Goal: Task Accomplishment & Management: Manage account settings

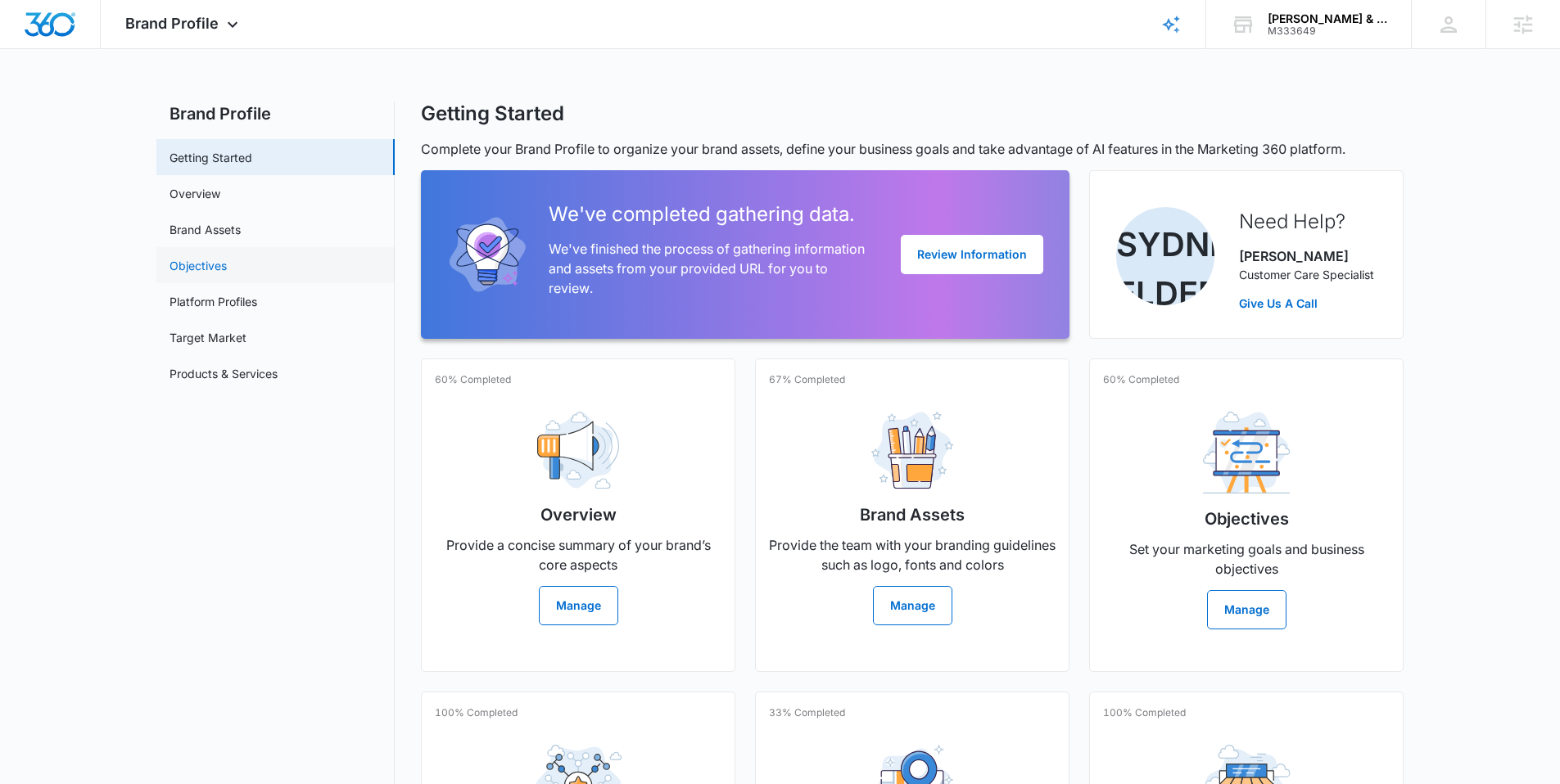
click at [221, 272] on link "Objectives" at bounding box center [198, 265] width 57 height 17
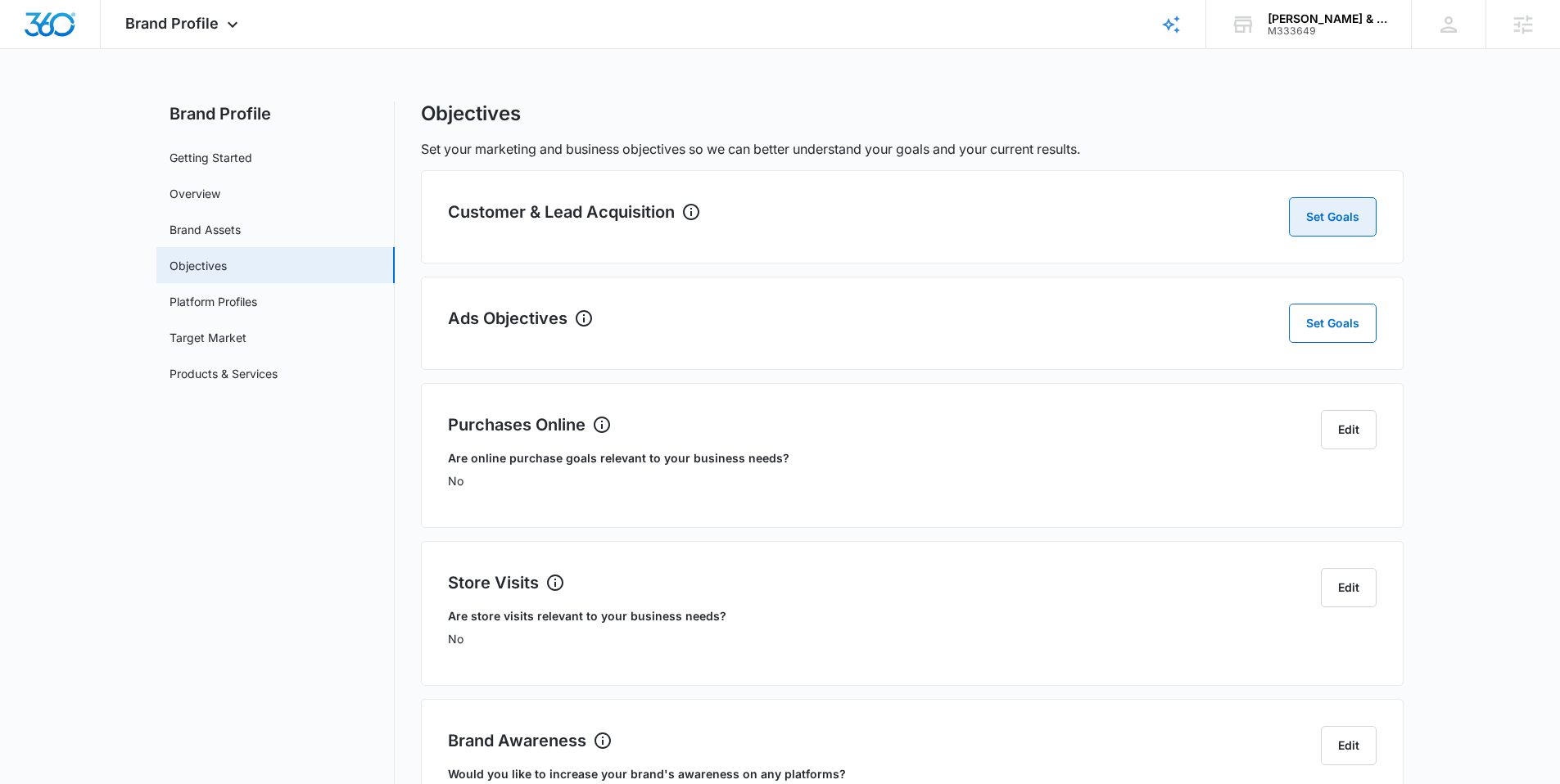
click at [1329, 203] on button "Set Goals" at bounding box center [1332, 217] width 87 height 40
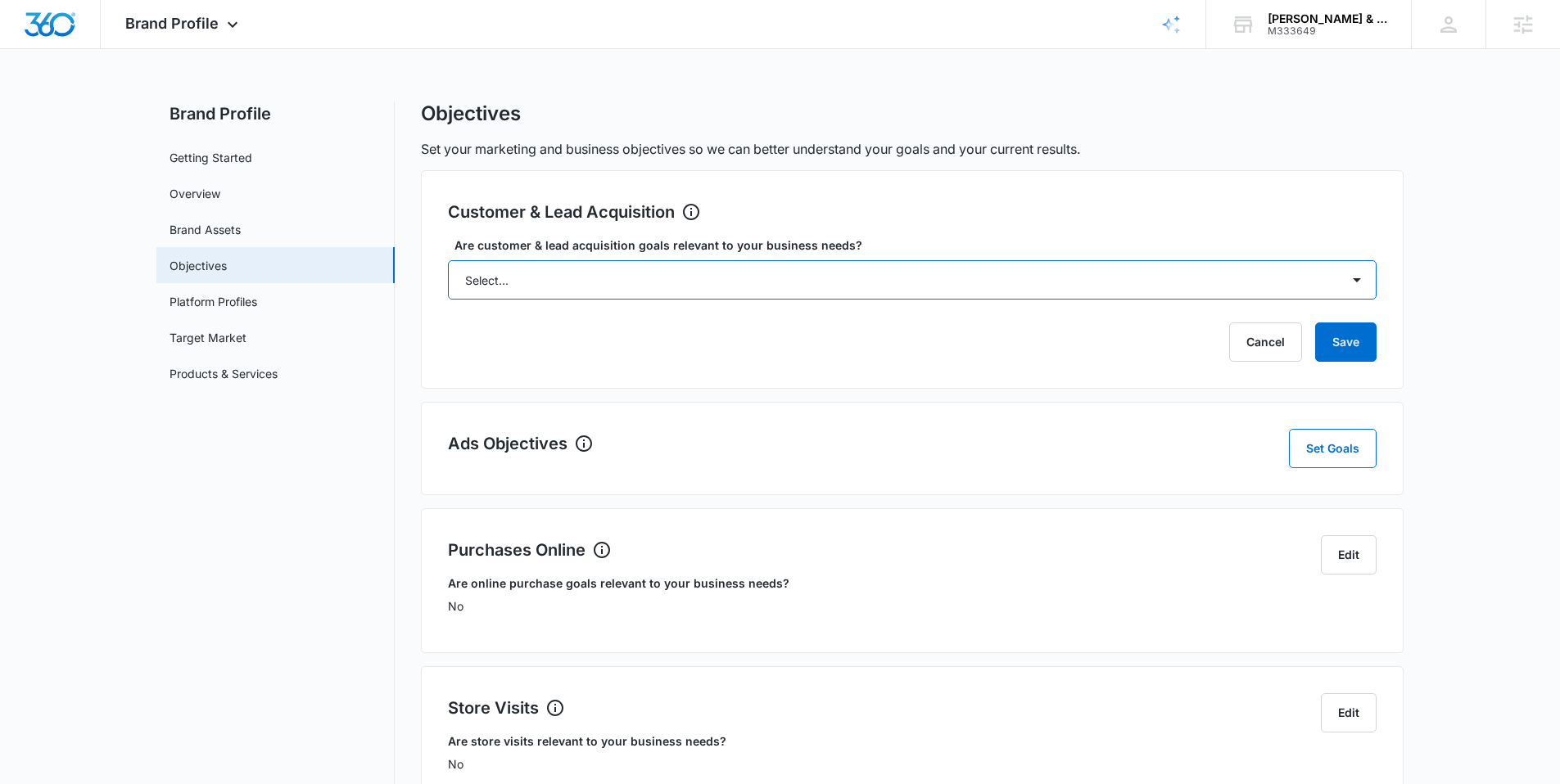
click at [1200, 273] on select "Select... Yes No Yes, but don't currently have the data" at bounding box center [912, 280] width 928 height 40
select select "yes, but later"
click at [448, 260] on select "Select... Yes No Yes, but don't currently have the data" at bounding box center [912, 280] width 928 height 40
click at [1356, 338] on button "Save" at bounding box center [1346, 342] width 62 height 40
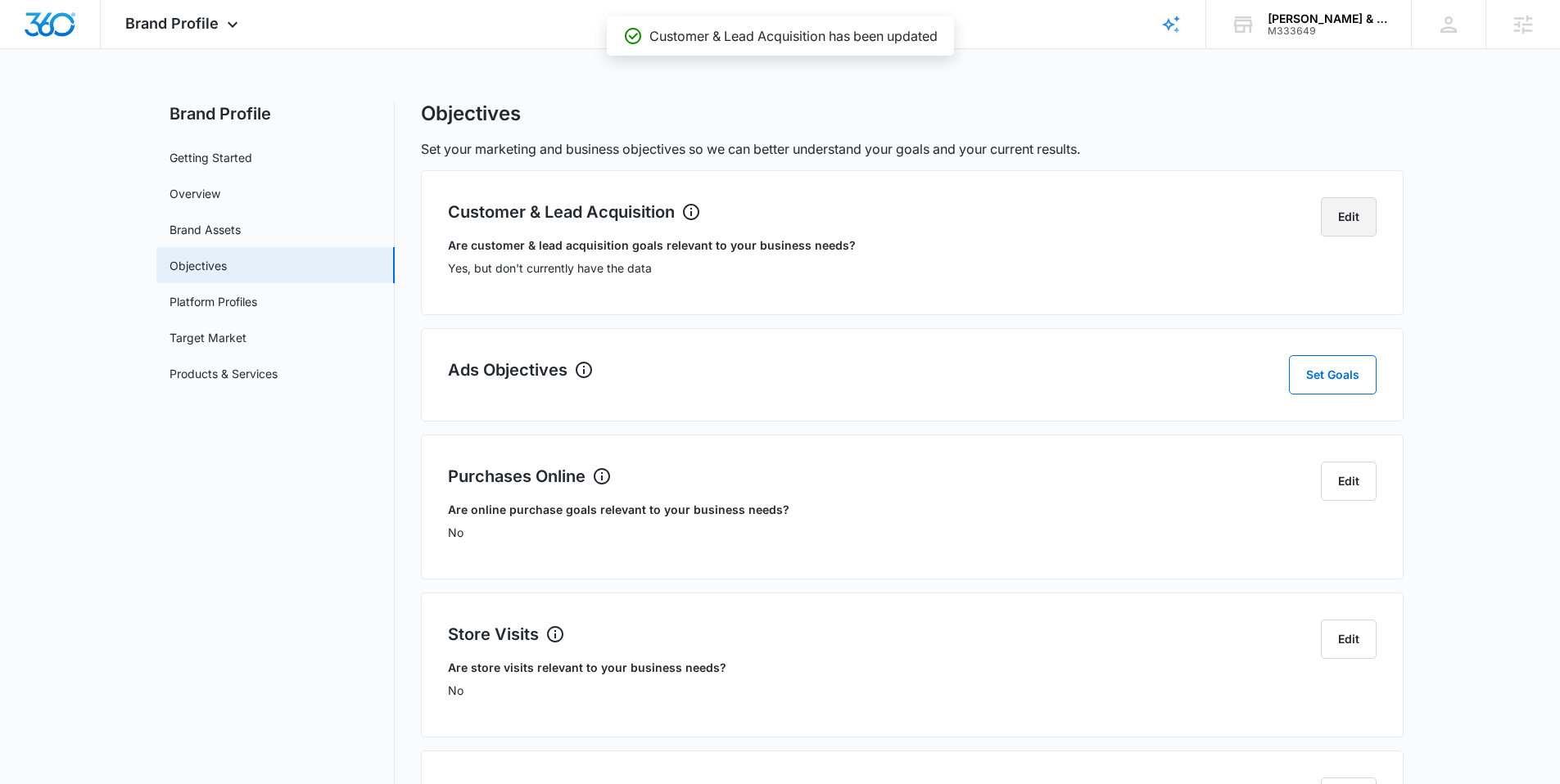
click at [1354, 228] on button "Edit" at bounding box center [1348, 217] width 56 height 40
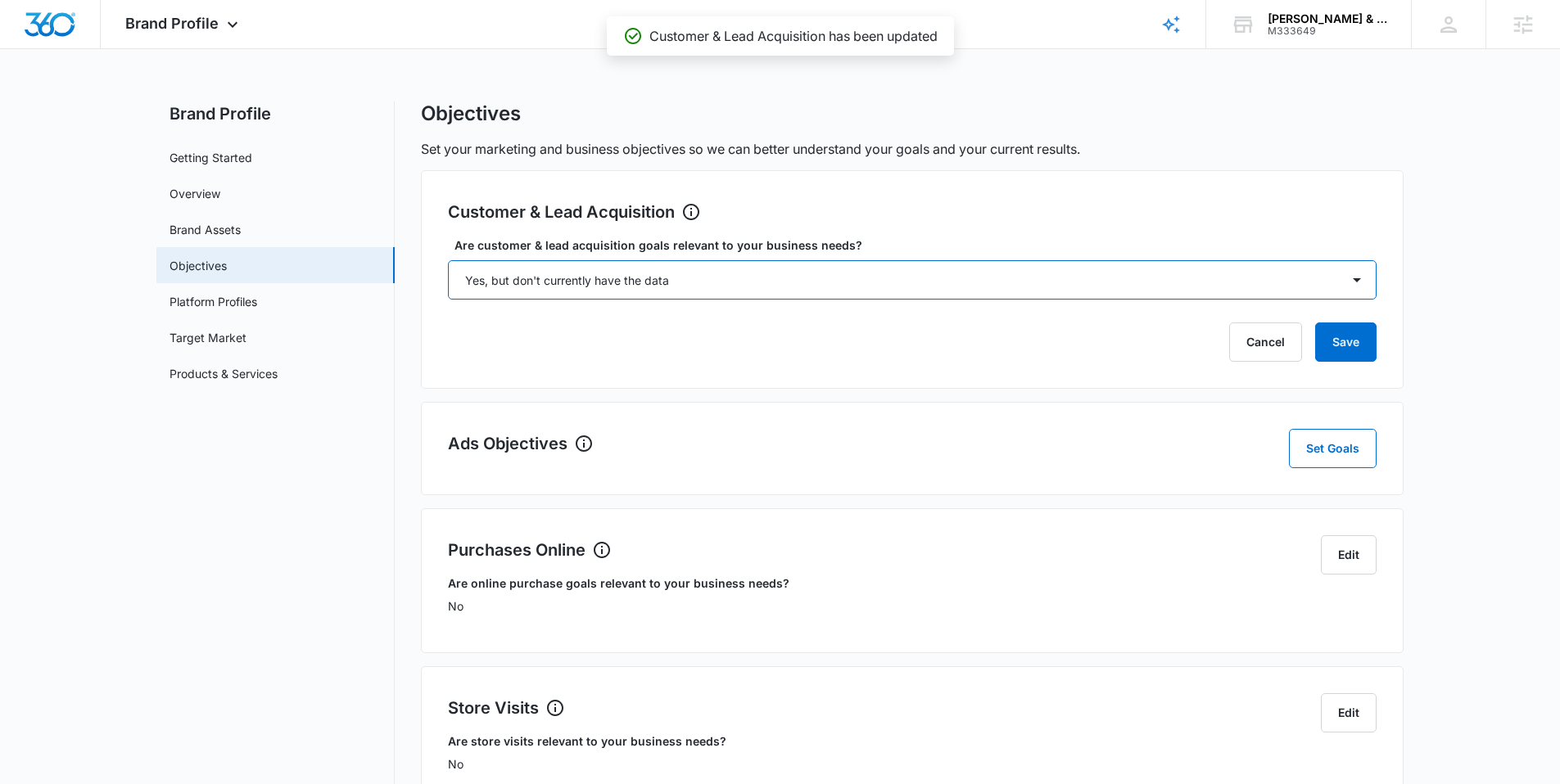
click at [693, 279] on select "Select... Yes No Yes, but don't currently have the data" at bounding box center [912, 280] width 928 height 40
select select "yes"
click at [448, 260] on select "Select... Yes No Yes, but don't currently have the data" at bounding box center [912, 280] width 928 height 40
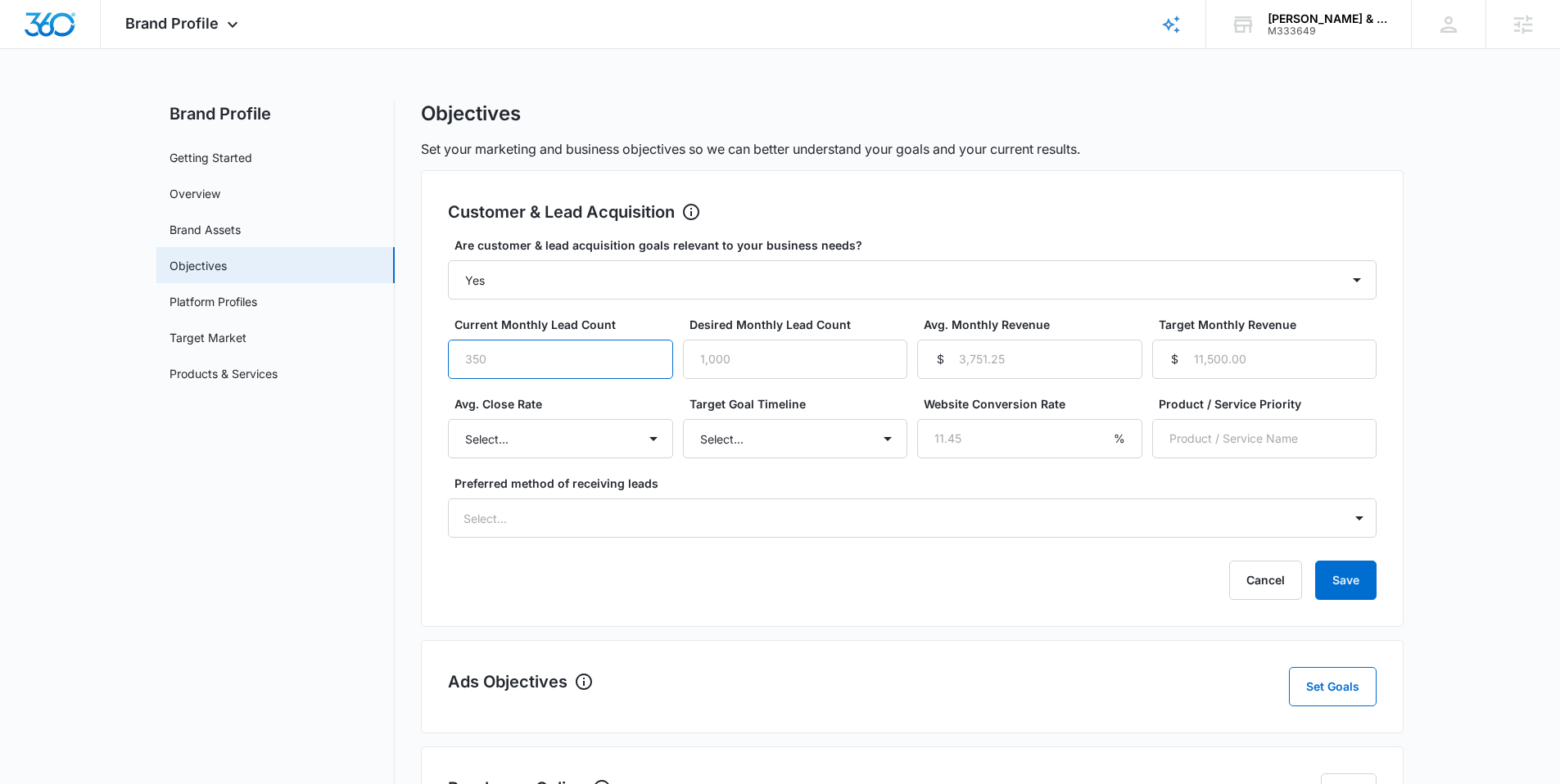
click at [499, 354] on input "Current Monthly Lead Count" at bounding box center [560, 359] width 225 height 40
click at [501, 359] on input "Current Monthly Lead Count" at bounding box center [560, 359] width 225 height 40
type input "2"
click at [701, 368] on input "Desired Monthly Lead Count" at bounding box center [795, 359] width 225 height 40
type input "8"
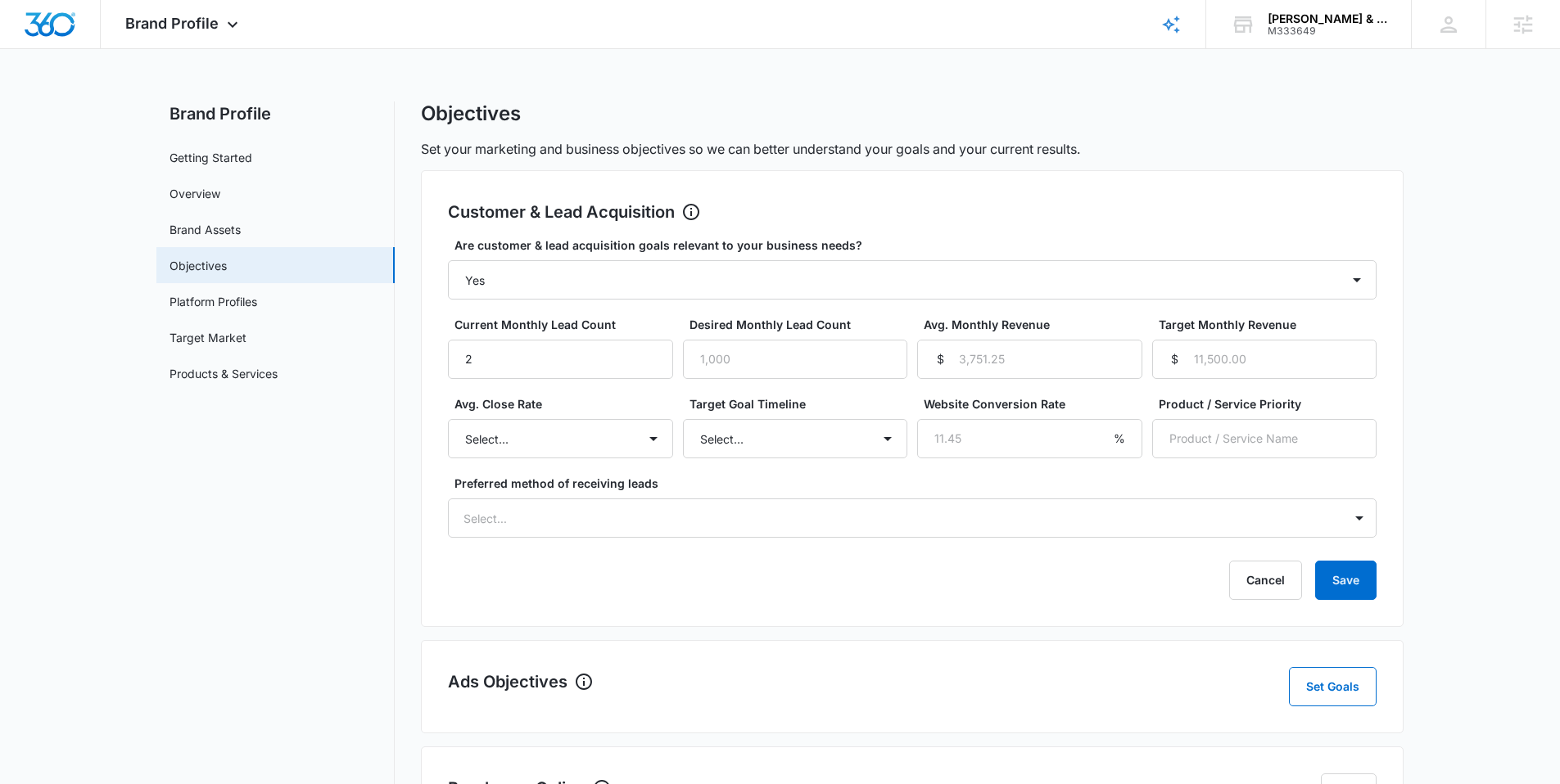
click at [836, 325] on label "Desired Monthly Lead Count" at bounding box center [801, 324] width 225 height 17
click at [836, 340] on input "Desired Monthly Lead Count" at bounding box center [795, 359] width 225 height 40
click at [995, 367] on input "Avg. Monthly Revenue" at bounding box center [1029, 359] width 225 height 40
click at [982, 361] on input "Avg. Monthly Revenue" at bounding box center [1029, 359] width 225 height 40
type input "40000"
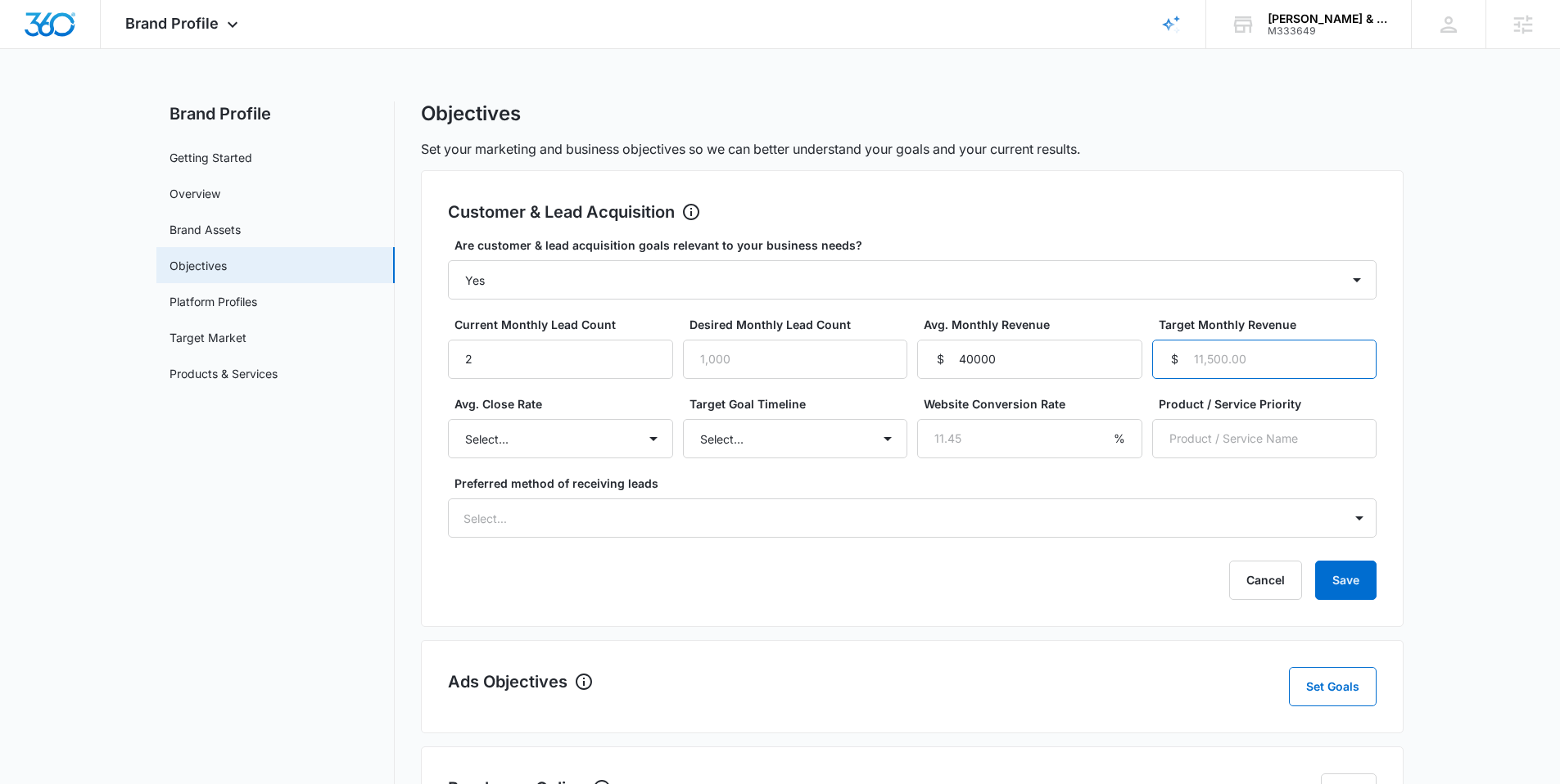
click at [1215, 360] on input "Target Monthly Revenue" at bounding box center [1264, 359] width 225 height 40
type input "60000"
click at [643, 451] on select "Select... Unknown 0-10% 11-20% 21-30% 31-40% 41-50% 51-60% 61-70% 71-80% 81-90%…" at bounding box center [560, 438] width 225 height 40
select select "0-10%"
click at [448, 419] on select "Select... Unknown 0-10% 11-20% 21-30% 31-40% 41-50% 51-60% 61-70% 71-80% 81-90%…" at bounding box center [560, 438] width 225 height 40
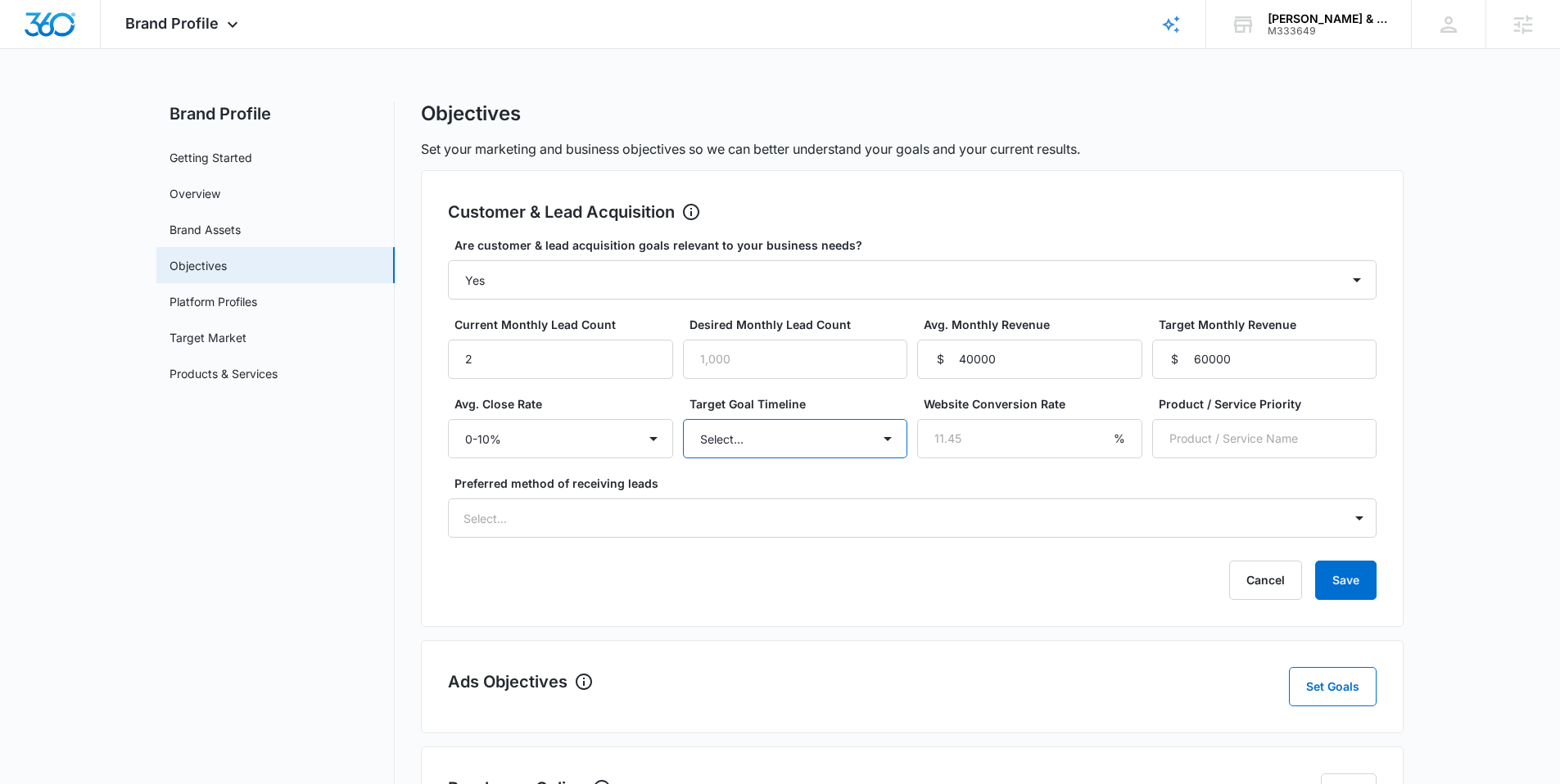
click at [735, 433] on select "Select... 3 months 6 months 1 year 2+ years" at bounding box center [795, 438] width 225 height 40
select select "3 months"
click at [683, 419] on select "Select... 3 months 6 months 1 year 2+ years" at bounding box center [795, 438] width 225 height 40
click at [1264, 452] on input "Product / Service Priority" at bounding box center [1264, 438] width 225 height 40
click at [1140, 525] on div at bounding box center [892, 518] width 859 height 20
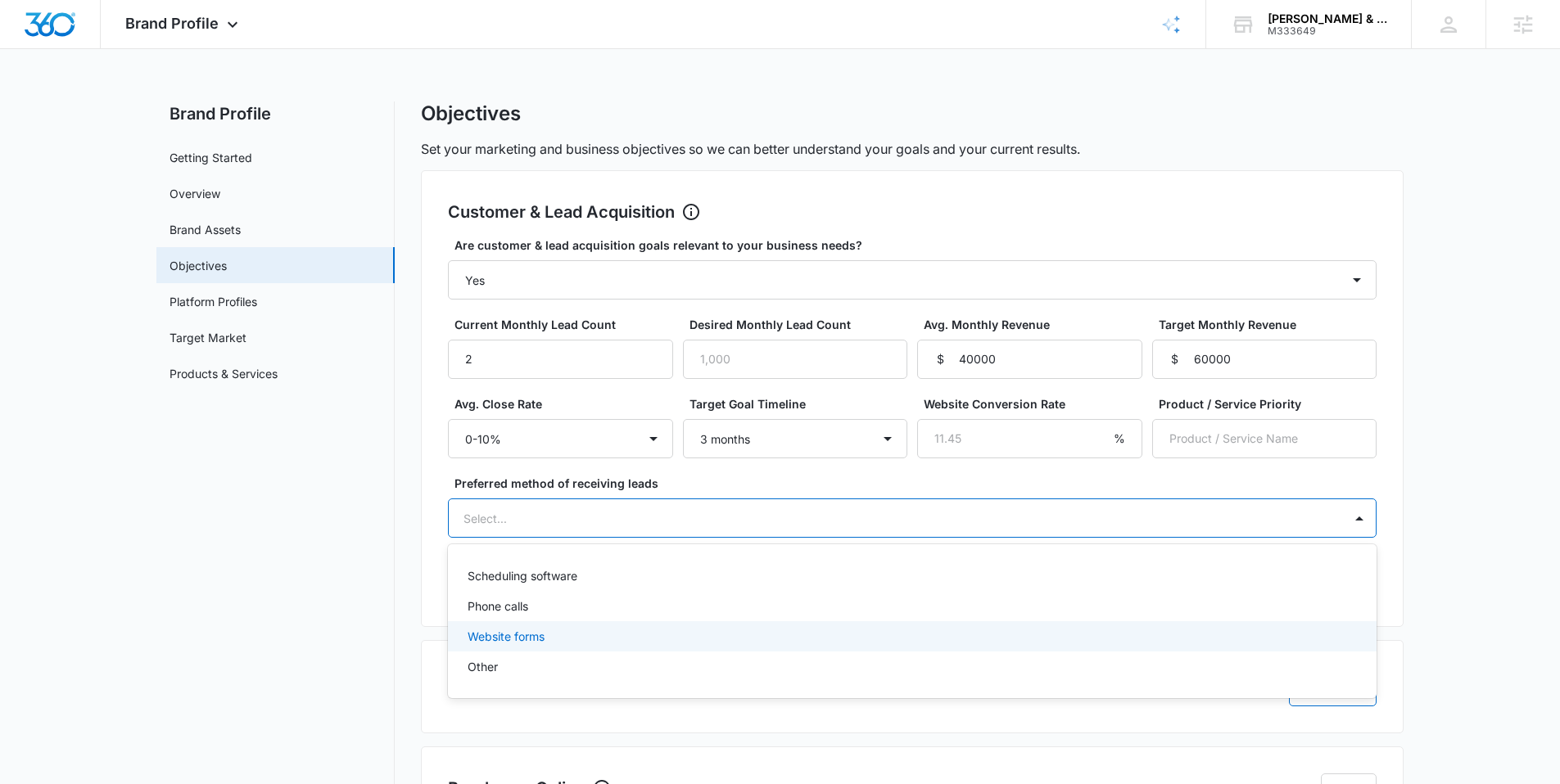
click at [522, 635] on p "Website forms" at bounding box center [506, 636] width 77 height 17
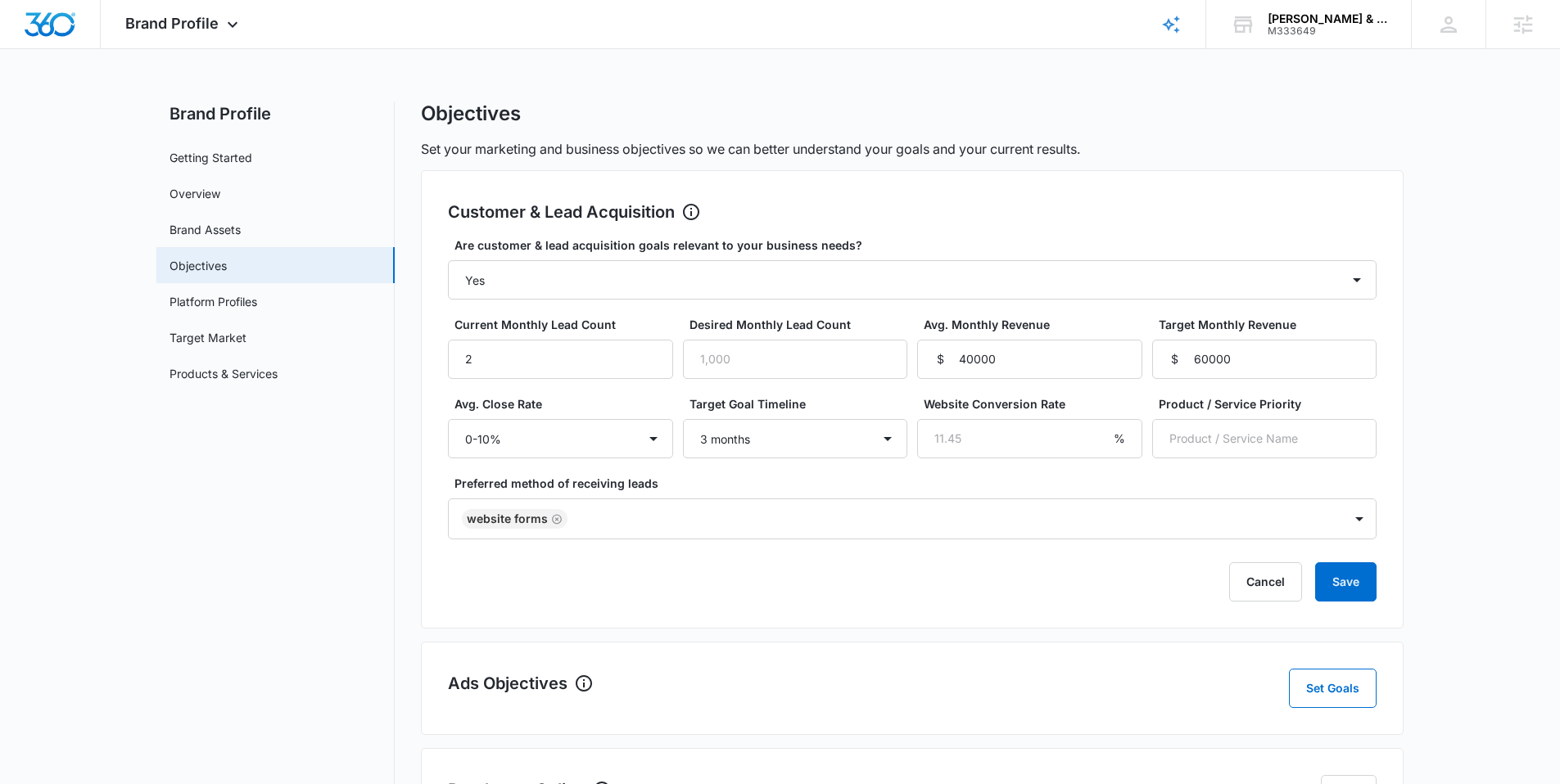
click at [426, 482] on div "Customer & Lead Acquisition Edit Are customer & lead acquisition goals relevant…" at bounding box center [912, 399] width 983 height 459
click at [1356, 579] on button "Save" at bounding box center [1346, 582] width 62 height 40
click at [769, 355] on input "Desired Monthly Lead Count" at bounding box center [795, 359] width 225 height 40
type input "8"
click at [1360, 585] on button "Save" at bounding box center [1346, 582] width 62 height 40
